Goal: Check status: Check status

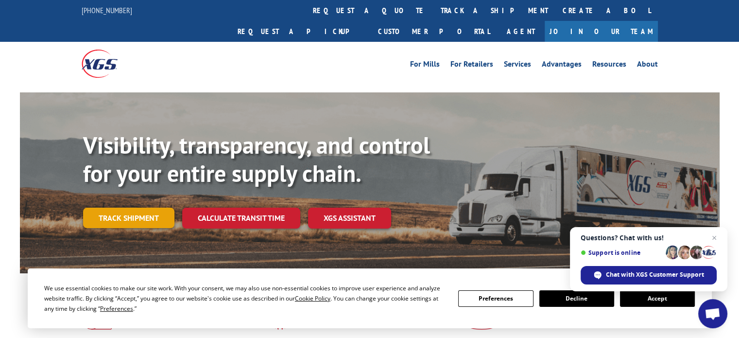
click at [113, 207] on link "Track shipment" at bounding box center [128, 217] width 91 height 20
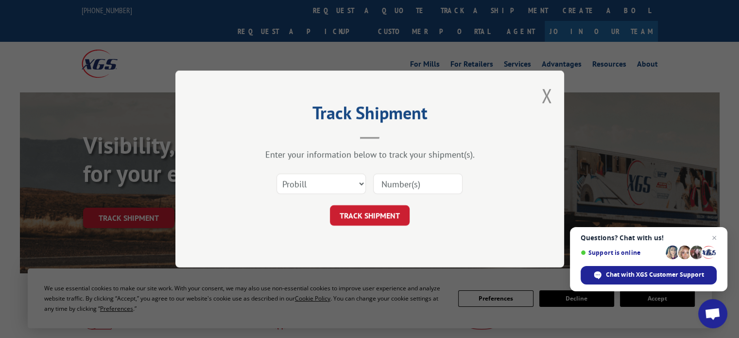
click at [392, 184] on input at bounding box center [417, 183] width 89 height 20
type input "3372679"
click at [405, 222] on button "TRACK SHIPMENT" at bounding box center [370, 215] width 80 height 20
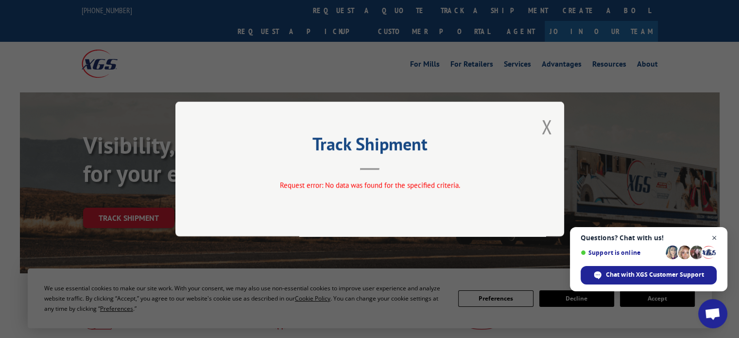
click at [714, 240] on span "Close chat" at bounding box center [714, 238] width 12 height 12
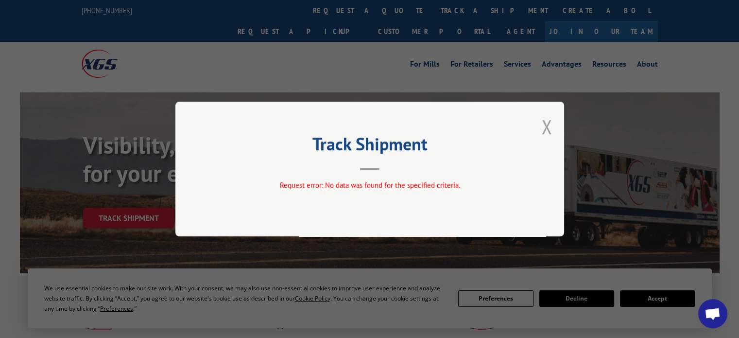
click at [545, 125] on button "Close modal" at bounding box center [546, 127] width 11 height 26
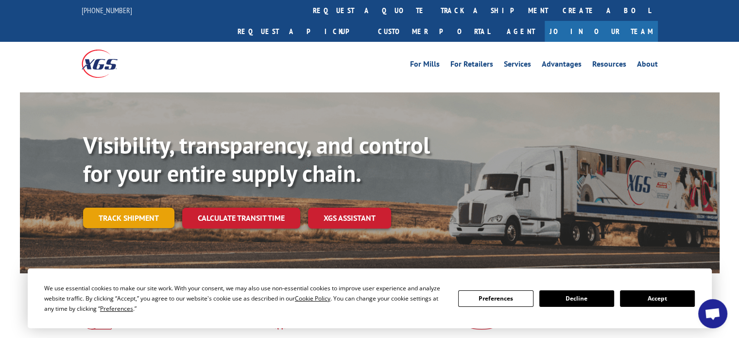
click at [126, 207] on link "Track shipment" at bounding box center [128, 217] width 91 height 20
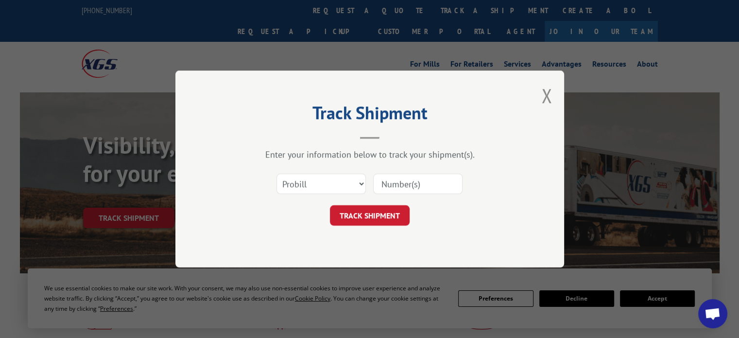
click at [370, 182] on div "Select category... Probill BOL PO" at bounding box center [369, 184] width 291 height 32
click at [357, 183] on select "Select category... Probill BOL PO" at bounding box center [320, 183] width 89 height 20
select select "bol"
click at [276, 173] on select "Select category... Probill BOL PO" at bounding box center [320, 183] width 89 height 20
click at [405, 187] on input at bounding box center [417, 183] width 89 height 20
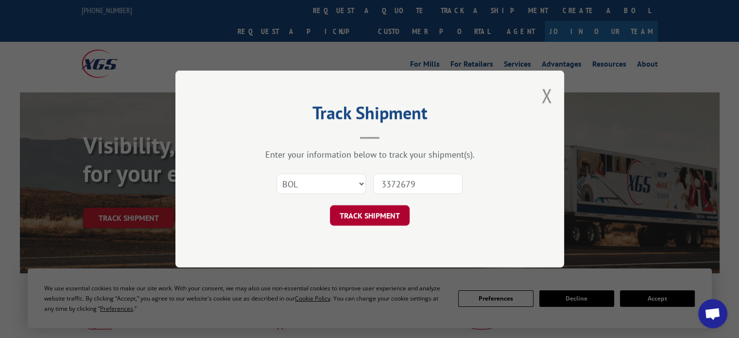
type input "3372679"
click at [378, 222] on button "TRACK SHIPMENT" at bounding box center [370, 215] width 80 height 20
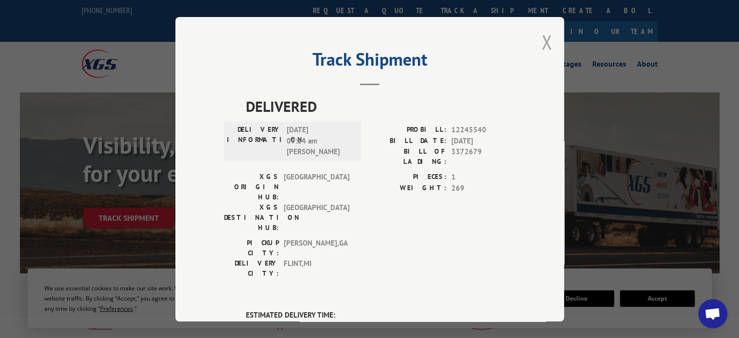
click at [545, 46] on button "Close modal" at bounding box center [546, 42] width 11 height 26
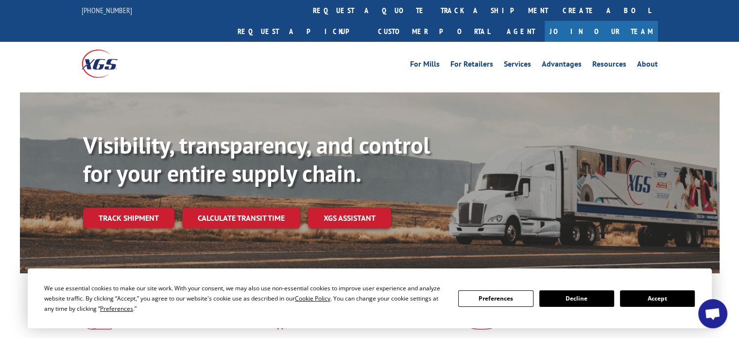
click at [678, 295] on button "Accept" at bounding box center [657, 298] width 75 height 17
